Goal: Book appointment/travel/reservation

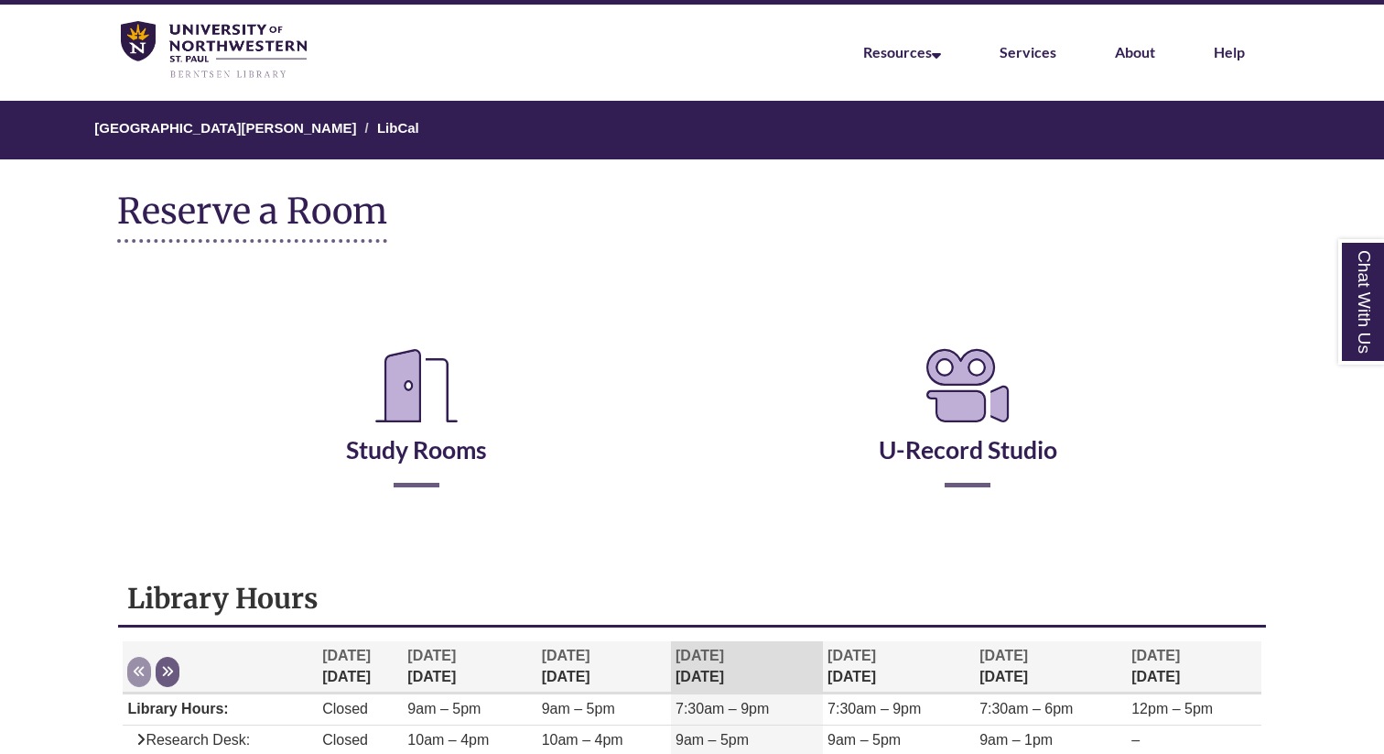
scroll to position [49, 0]
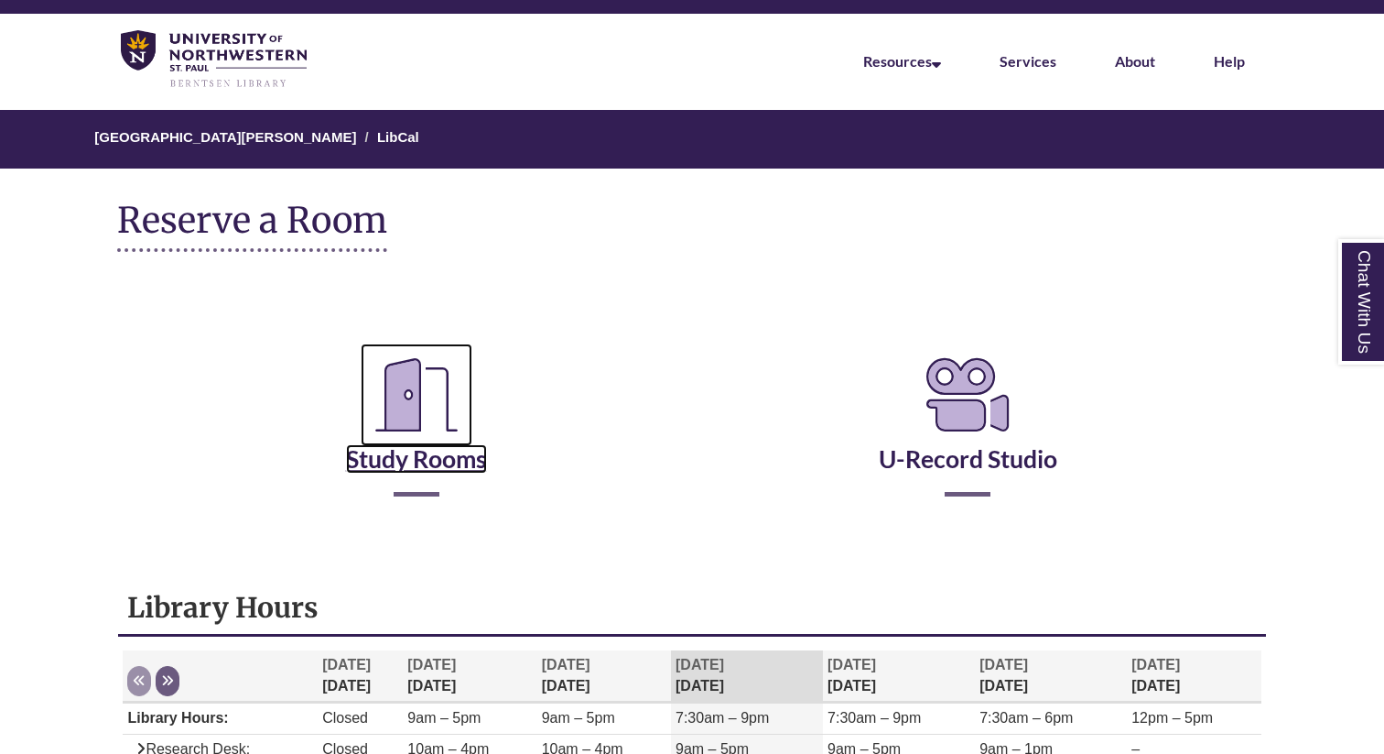
click at [429, 381] on icon "Reserve a Room" at bounding box center [417, 394] width 112 height 103
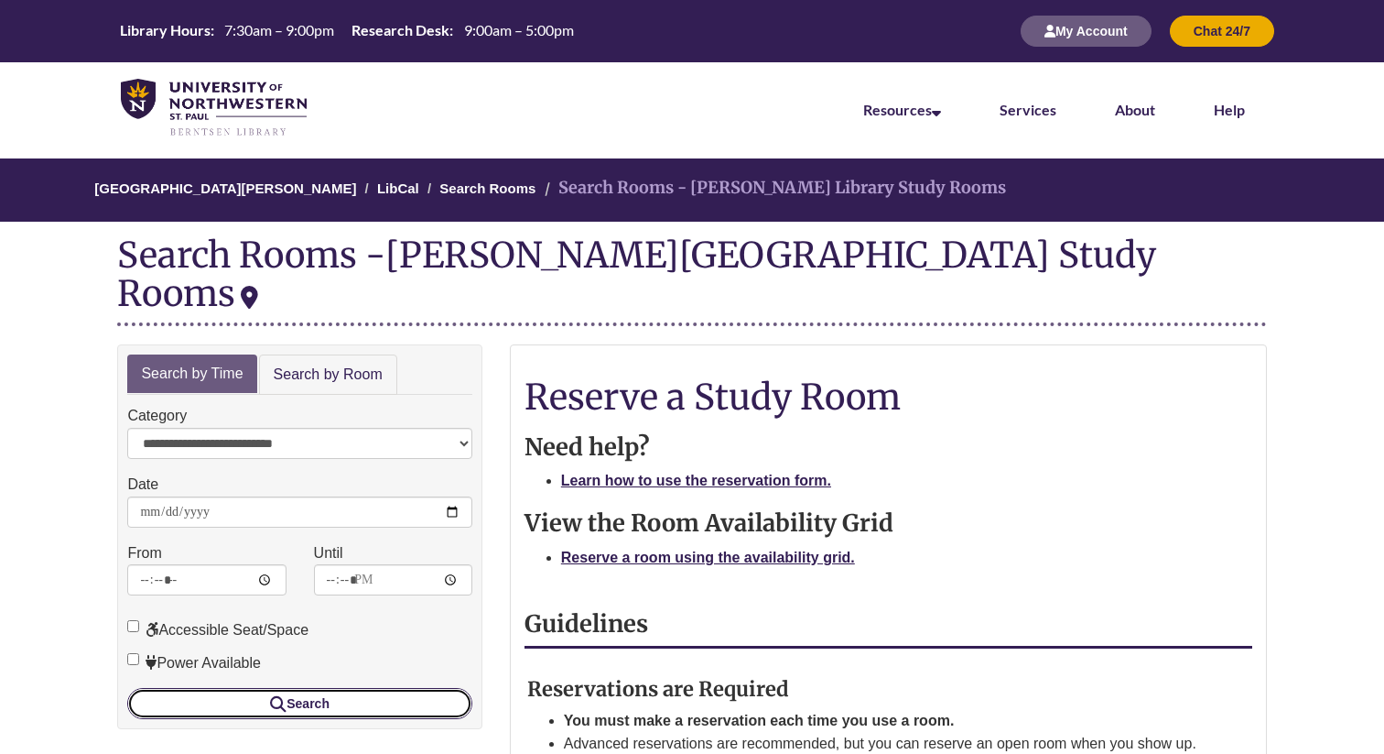
click at [323, 688] on button "Search" at bounding box center [299, 703] width 344 height 31
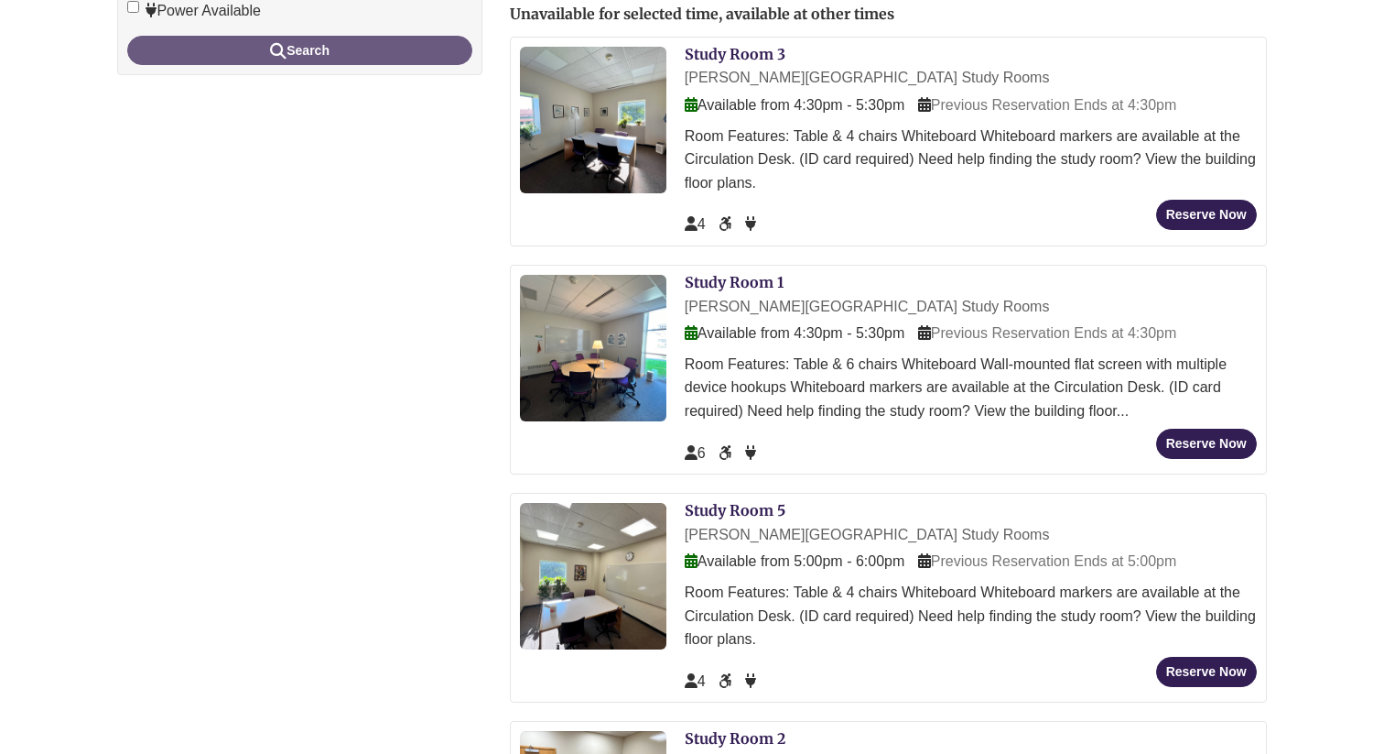
scroll to position [648, 0]
